Goal: Information Seeking & Learning: Learn about a topic

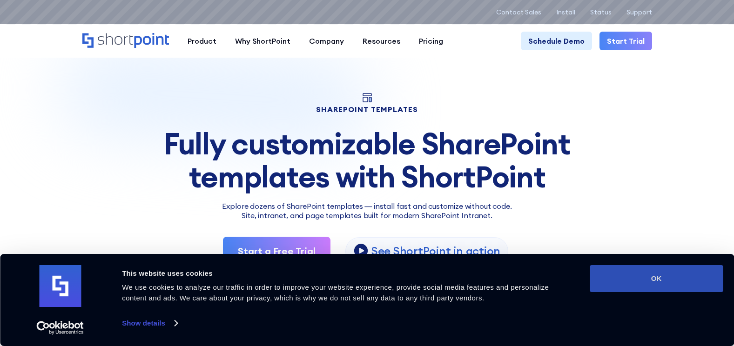
click at [675, 278] on button "OK" at bounding box center [656, 278] width 133 height 27
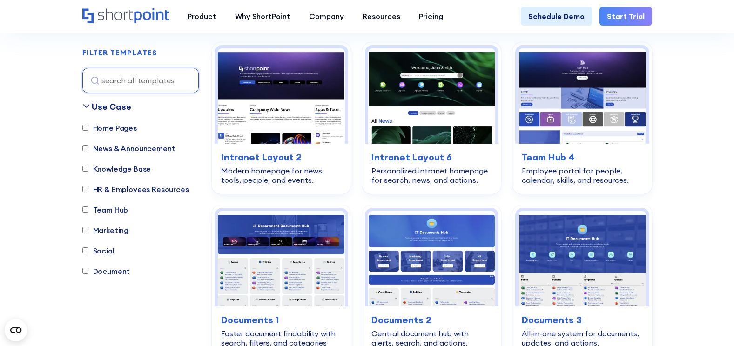
scroll to position [326, 0]
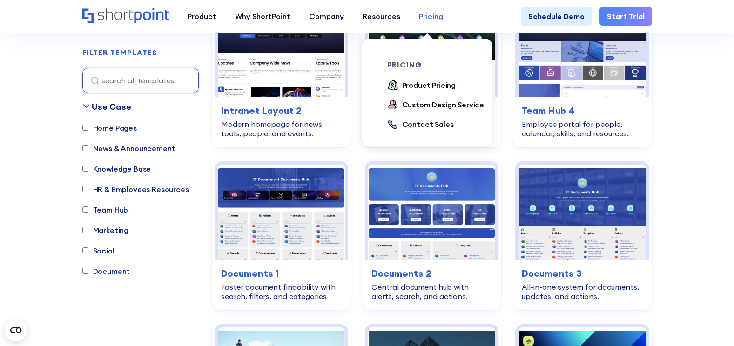
click at [428, 13] on div "Pricing" at bounding box center [431, 16] width 24 height 11
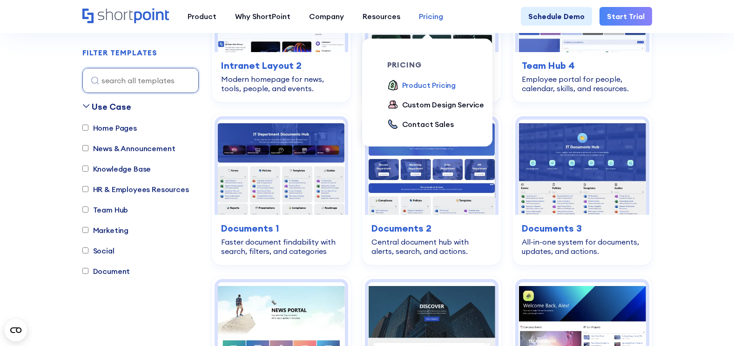
scroll to position [372, 0]
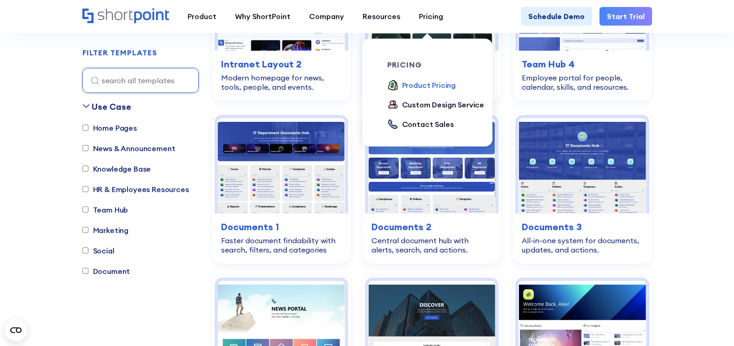
click at [443, 84] on div "Product Pricing" at bounding box center [429, 85] width 54 height 11
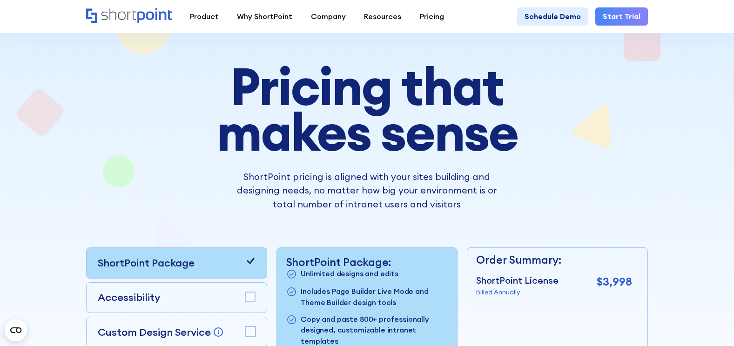
scroll to position [186, 0]
